Goal: Information Seeking & Learning: Learn about a topic

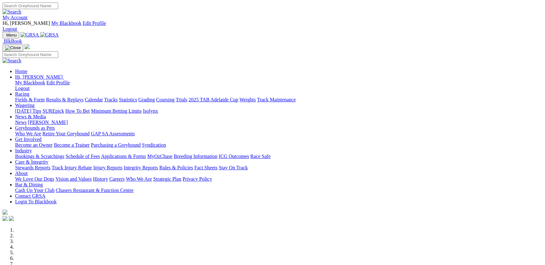
click at [29, 91] on link "Racing" at bounding box center [22, 93] width 14 height 5
click at [118, 97] on link "Tracks" at bounding box center [111, 99] width 14 height 5
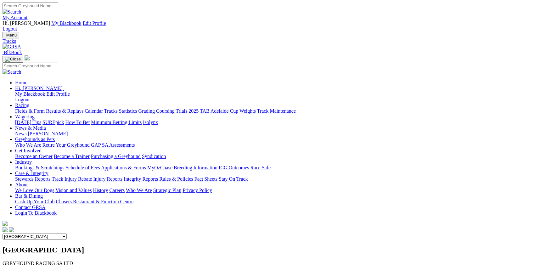
click at [137, 108] on link "Statistics" at bounding box center [128, 110] width 18 height 5
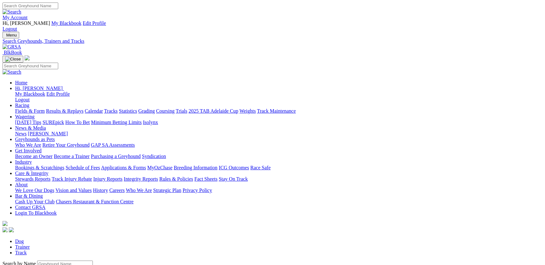
click at [27, 250] on link "Track" at bounding box center [21, 252] width 12 height 5
select select "angle-park"
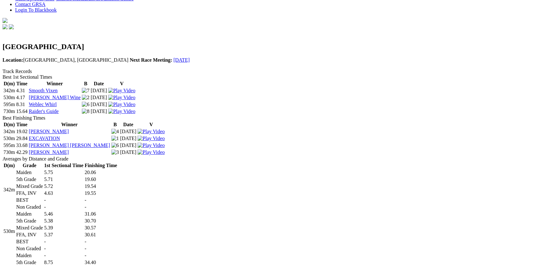
scroll to position [206, 0]
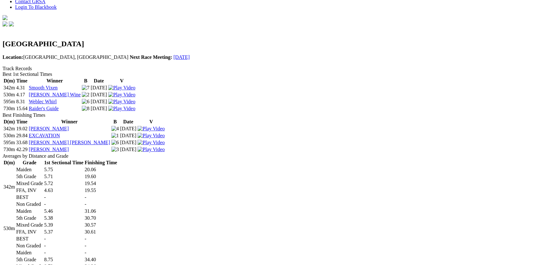
drag, startPoint x: 137, startPoint y: 48, endPoint x: 150, endPoint y: 53, distance: 13.2
click at [150, 153] on div "Averages by Distance and Grade" at bounding box center [273, 156] width 540 height 6
copy div "Averages by Distance and Grade"
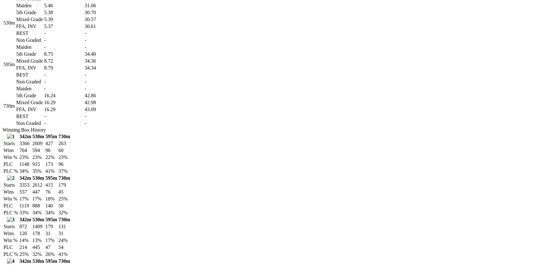
scroll to position [412, 0]
drag, startPoint x: 111, startPoint y: 106, endPoint x: 83, endPoint y: 104, distance: 27.8
click at [67, 126] on div "Winning Box History" at bounding box center [273, 129] width 540 height 6
copy div "Winning Box History"
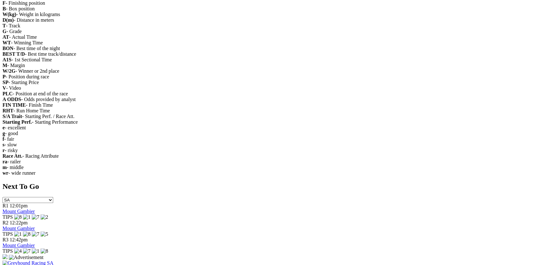
scroll to position [995, 0]
